Goal: Task Accomplishment & Management: Complete application form

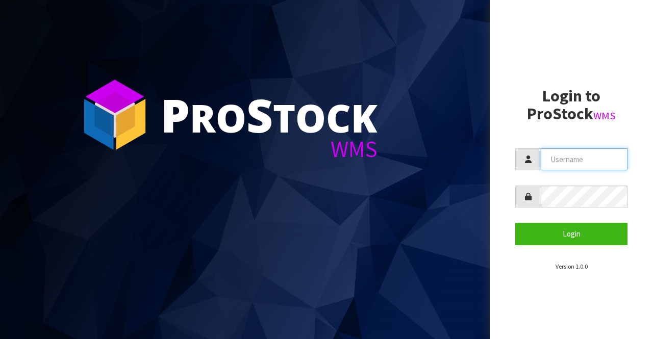
click at [552, 163] on input "text" at bounding box center [584, 159] width 87 height 22
type input "BIGGAME"
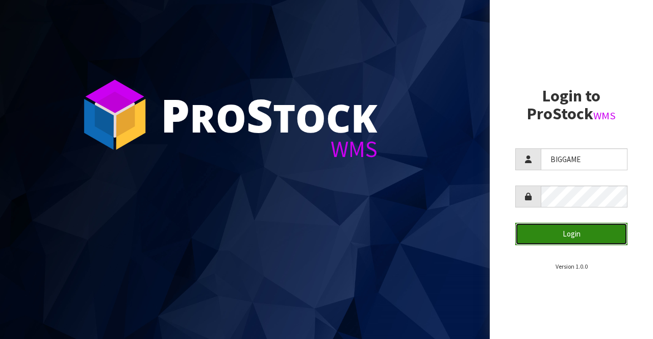
click at [547, 231] on button "Login" at bounding box center [571, 234] width 112 height 22
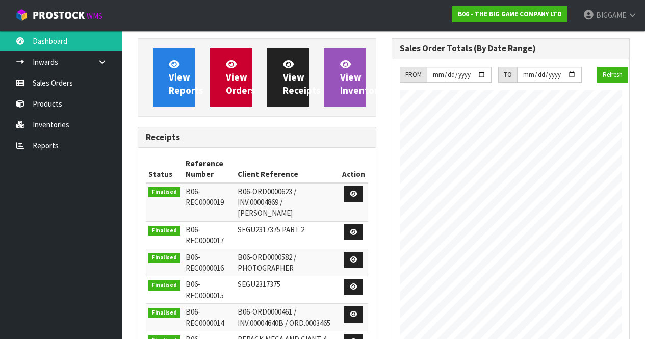
scroll to position [505, 254]
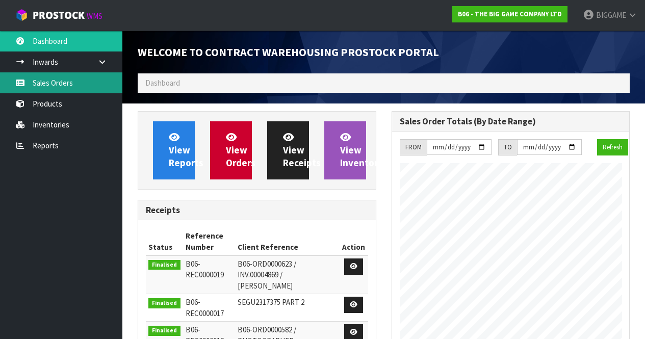
click at [64, 84] on link "Sales Orders" at bounding box center [61, 82] width 122 height 21
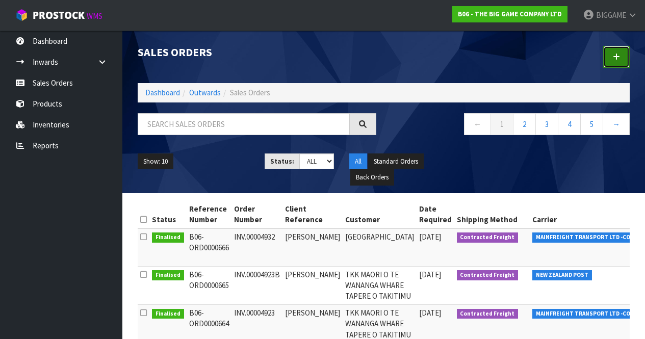
click at [616, 57] on icon at bounding box center [616, 57] width 7 height 8
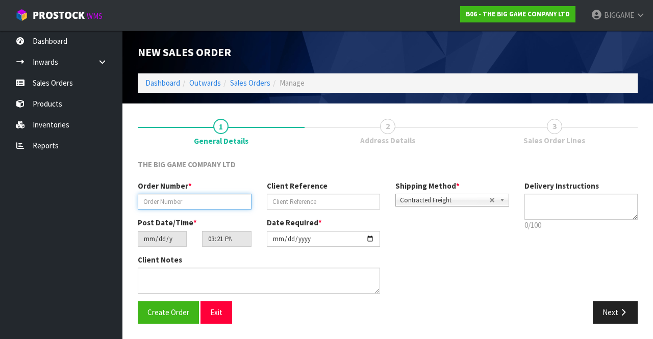
click at [232, 204] on input "text" at bounding box center [195, 202] width 114 height 16
type input "INV.00004935"
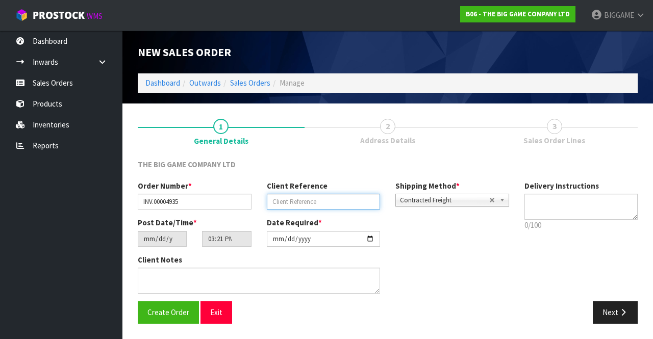
click at [297, 200] on input "text" at bounding box center [324, 202] width 114 height 16
type input "ORD.0003675"
click at [616, 312] on button "Next" at bounding box center [615, 312] width 45 height 22
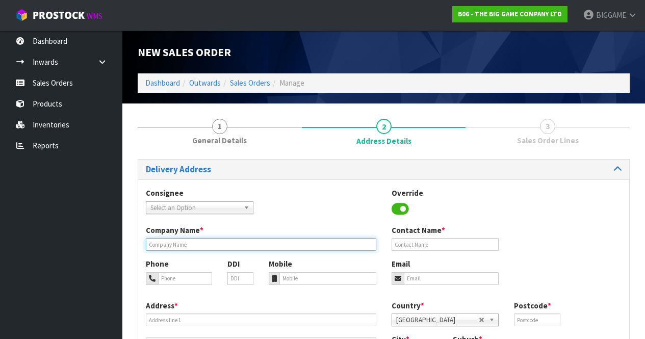
click at [192, 242] on input "text" at bounding box center [261, 244] width 231 height 13
type input "BDO [GEOGRAPHIC_DATA]"
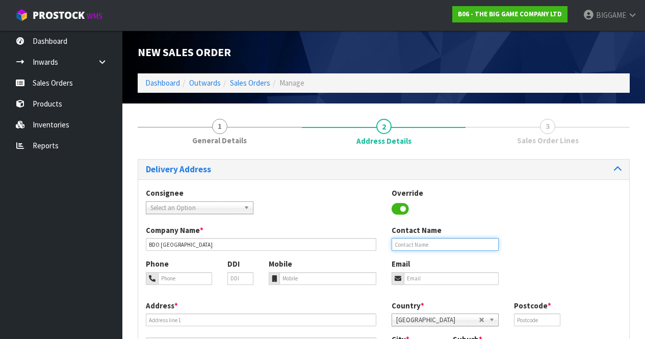
click at [400, 243] on input "text" at bounding box center [446, 244] width 108 height 13
type input "ABBEY-[PERSON_NAME]"
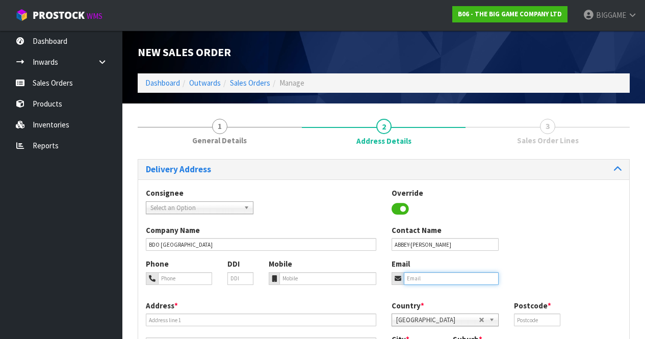
click at [435, 276] on input "email" at bounding box center [451, 278] width 95 height 13
type input "[EMAIL_ADDRESS][DOMAIN_NAME]"
click at [523, 270] on div "Phone DDI Mobile Email [EMAIL_ADDRESS][DOMAIN_NAME]" at bounding box center [383, 279] width 491 height 41
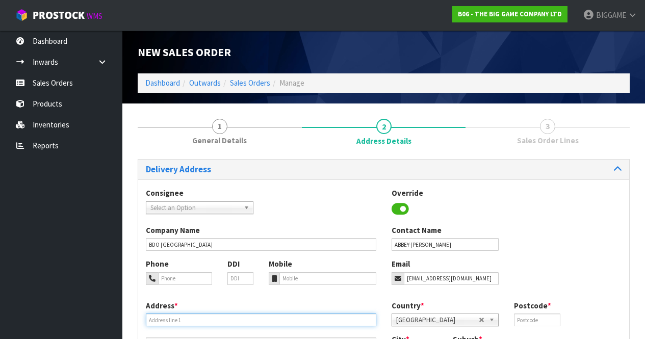
click at [177, 318] on input "text" at bounding box center [261, 320] width 231 height 13
type input "LEVEL 4, [PERSON_NAME][GEOGRAPHIC_DATA]"
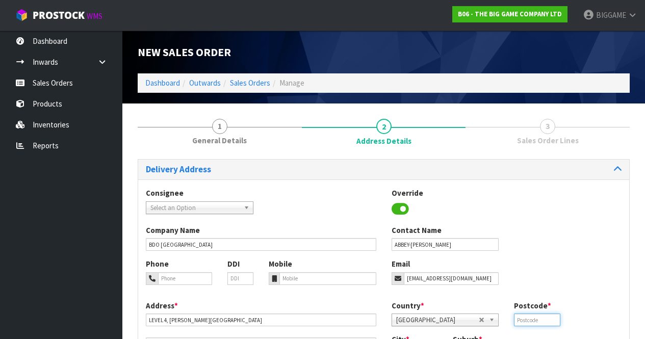
click at [530, 320] on input "text" at bounding box center [537, 320] width 46 height 13
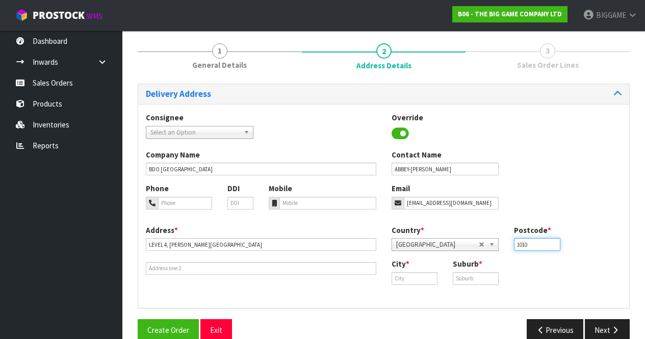
scroll to position [83, 0]
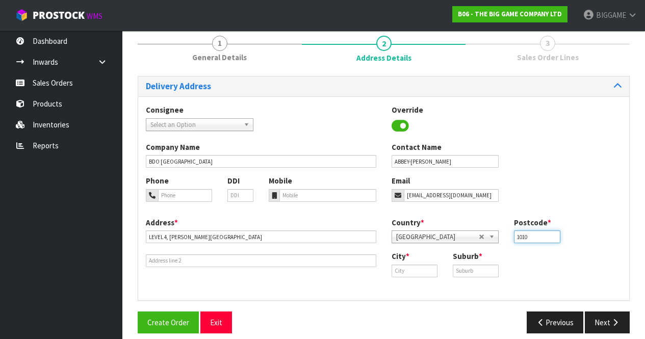
type input "1010"
click at [402, 272] on input "text" at bounding box center [415, 271] width 46 height 13
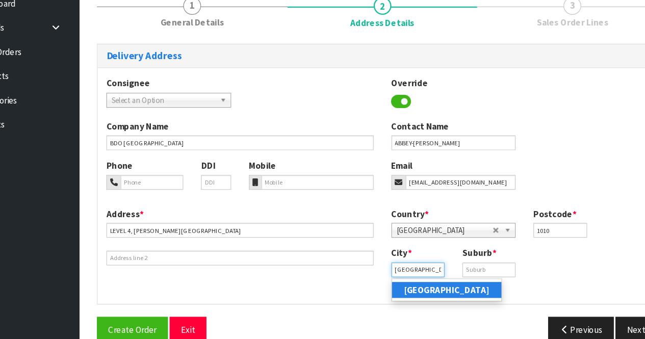
type input "[GEOGRAPHIC_DATA]"
click at [412, 287] on strong "[GEOGRAPHIC_DATA]" at bounding box center [439, 289] width 74 height 10
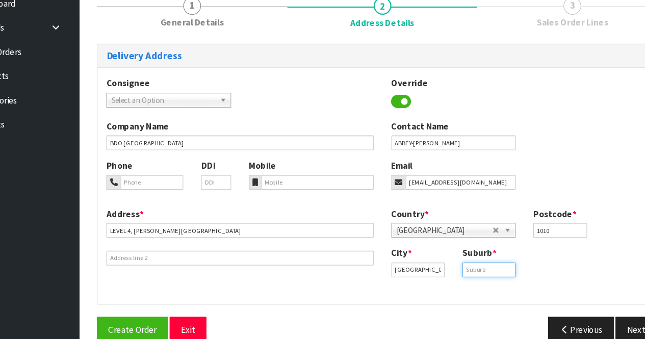
click at [460, 270] on input "text" at bounding box center [476, 271] width 46 height 13
type input "CENTRAL [GEOGRAPHIC_DATA]"
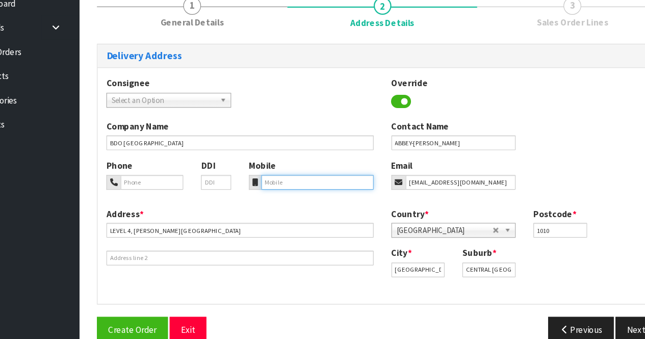
click at [290, 194] on input "tel" at bounding box center [328, 195] width 97 height 13
type input "0212985808"
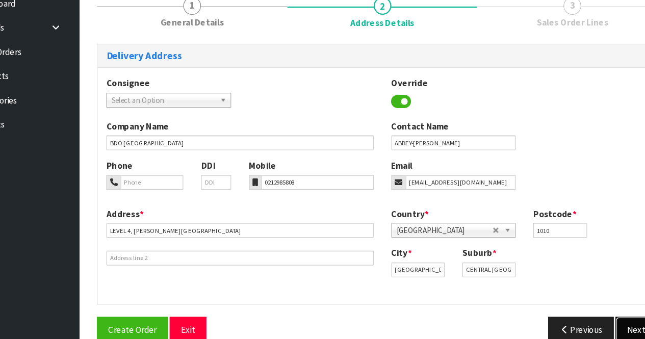
click at [596, 315] on button "Next" at bounding box center [607, 323] width 45 height 22
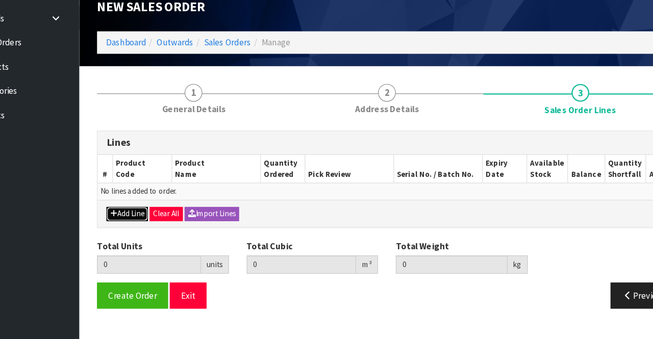
click at [171, 227] on button "Add Line" at bounding box center [164, 231] width 36 height 12
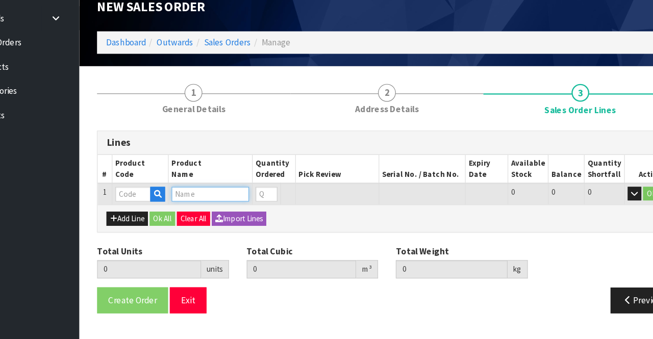
click at [221, 212] on input "text" at bounding box center [235, 214] width 67 height 13
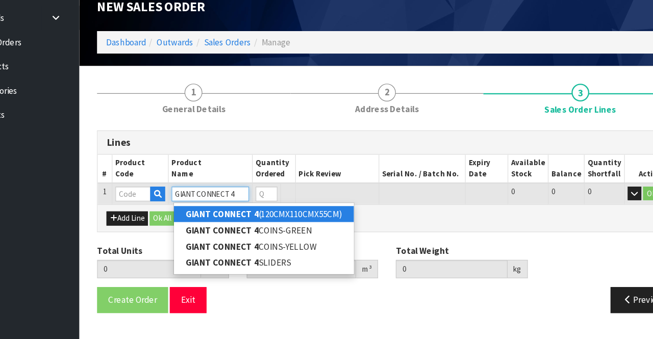
type input "GIANT CONNECT 4"
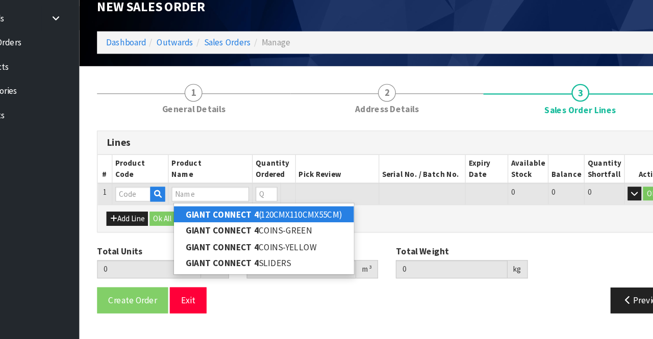
click at [257, 229] on strong "GIANT CONNECT 4" at bounding box center [245, 231] width 63 height 10
type input "GIANT CONNECT 4 (120CMX110CMX55CM)"
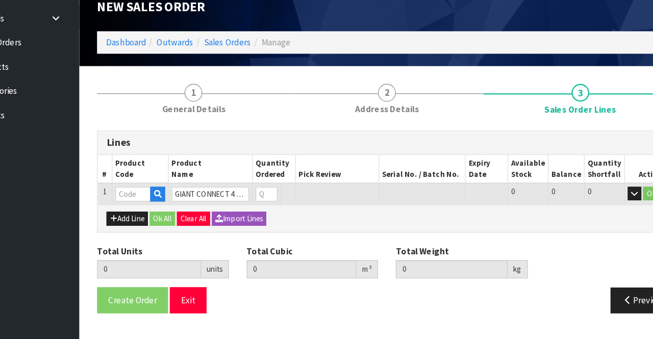
type input "0.000000"
type input "0.000"
type input "BW521"
type input "0"
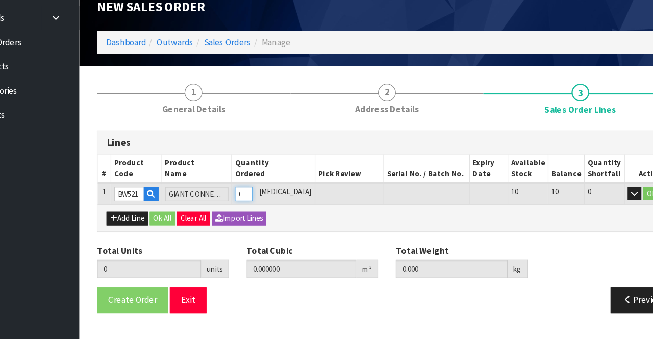
type input "1"
type input "0.21204"
type input "16"
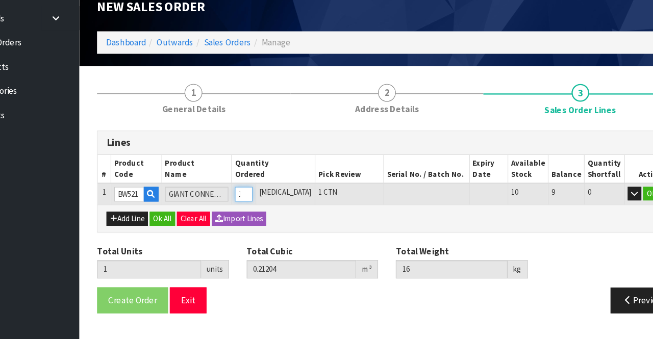
type input "1"
click at [271, 212] on input "1" at bounding box center [264, 214] width 15 height 13
click at [613, 211] on button "OK" at bounding box center [616, 214] width 14 height 12
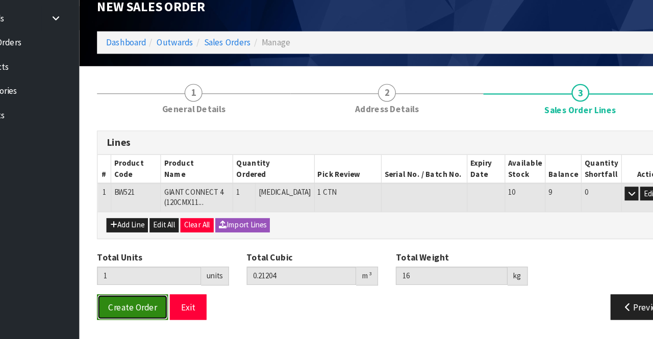
click at [177, 310] on span "Create Order" at bounding box center [168, 312] width 42 height 10
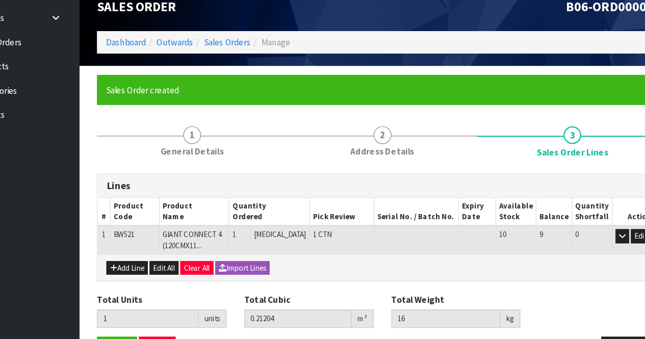
scroll to position [35, 0]
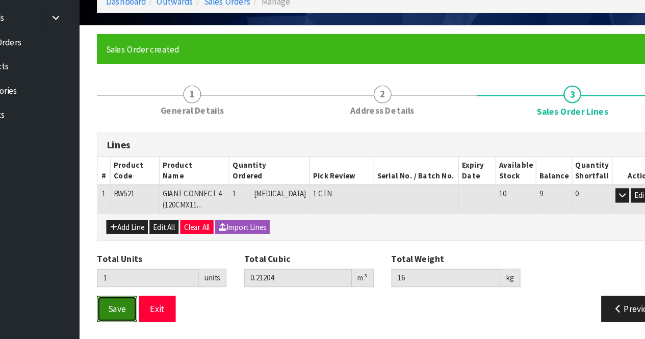
click at [151, 309] on span "Save" at bounding box center [154, 313] width 15 height 10
click at [165, 308] on button "Save" at bounding box center [155, 313] width 35 height 22
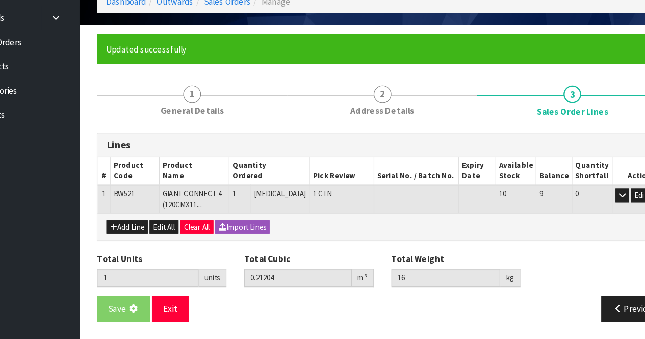
scroll to position [0, 0]
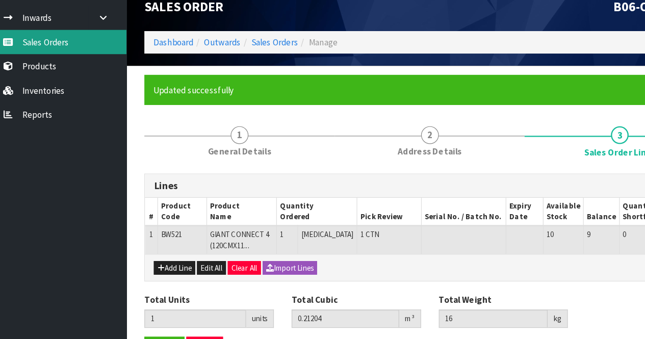
click at [46, 83] on link "Sales Orders" at bounding box center [61, 82] width 122 height 21
